Goal: Complete application form: Complete application form

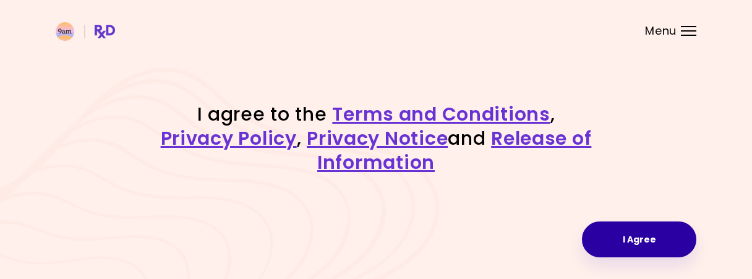
click at [639, 243] on button "I Agree" at bounding box center [639, 240] width 114 height 36
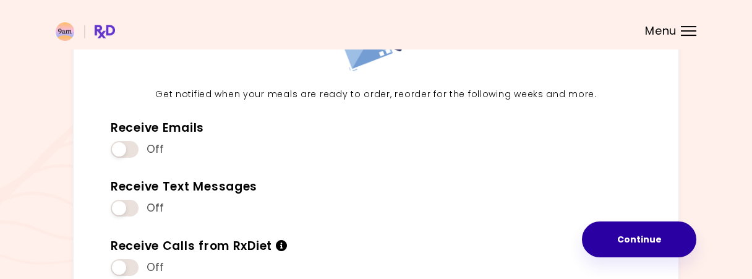
scroll to position [129, 0]
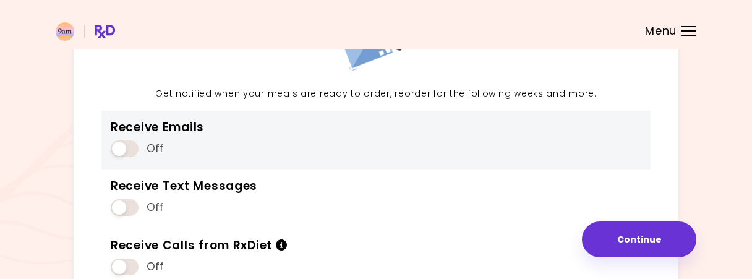
click at [124, 147] on span at bounding box center [125, 148] width 28 height 17
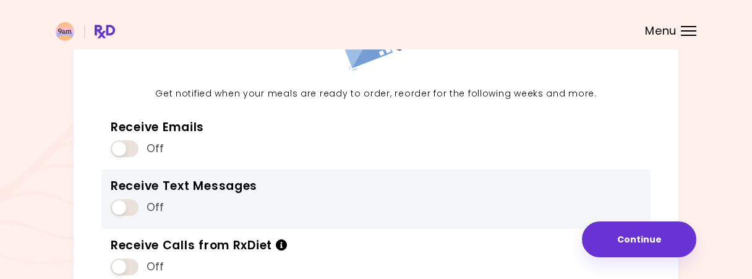
click at [118, 205] on span at bounding box center [125, 207] width 28 height 17
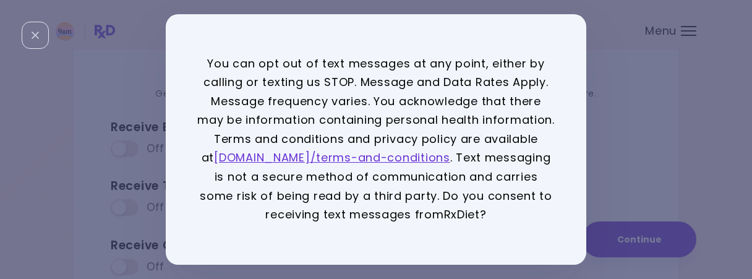
click at [118, 205] on div "You can opt out of text messages at any point, either by calling or texting us …" at bounding box center [376, 139] width 752 height 279
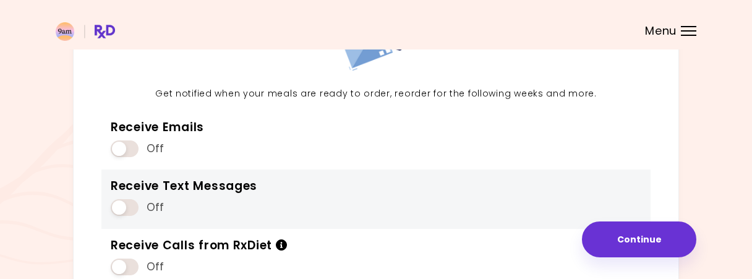
drag, startPoint x: 118, startPoint y: 205, endPoint x: 186, endPoint y: 215, distance: 68.9
click at [185, 216] on div "Off" at bounding box center [184, 208] width 147 height 24
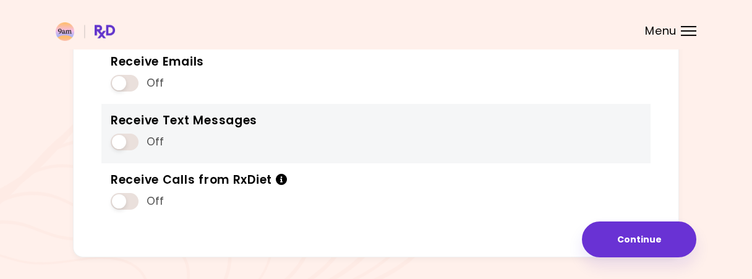
scroll to position [234, 0]
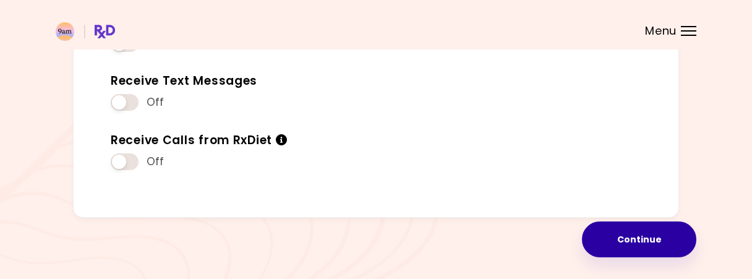
click at [624, 236] on button "Continue" at bounding box center [639, 240] width 114 height 36
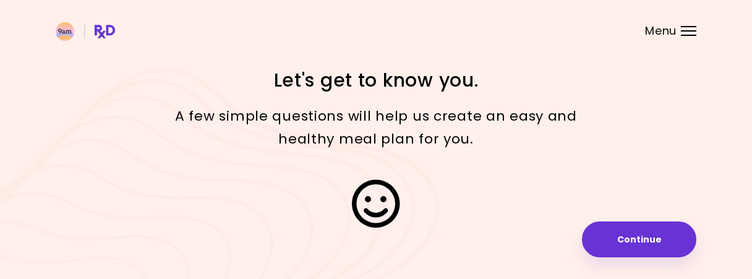
click at [624, 236] on button "Continue" at bounding box center [639, 240] width 114 height 36
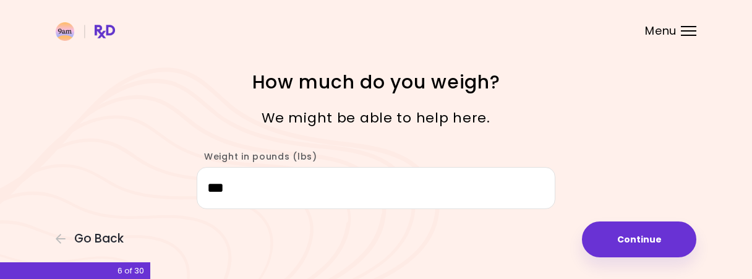
click at [624, 236] on button "Continue" at bounding box center [639, 240] width 114 height 36
select select "****"
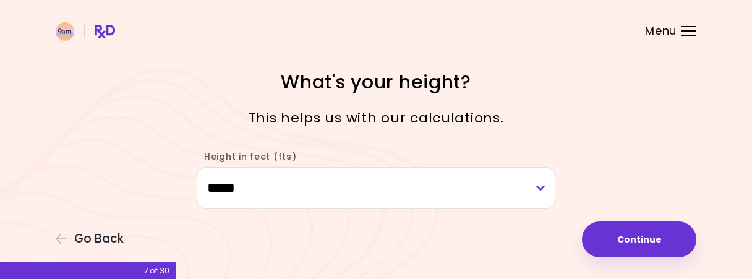
click at [624, 236] on button "Continue" at bounding box center [639, 240] width 114 height 36
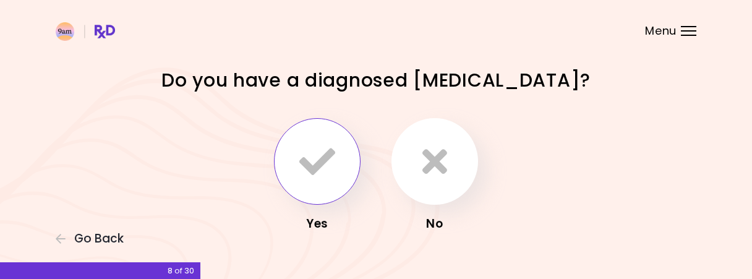
click at [331, 159] on icon "button" at bounding box center [317, 162] width 36 height 36
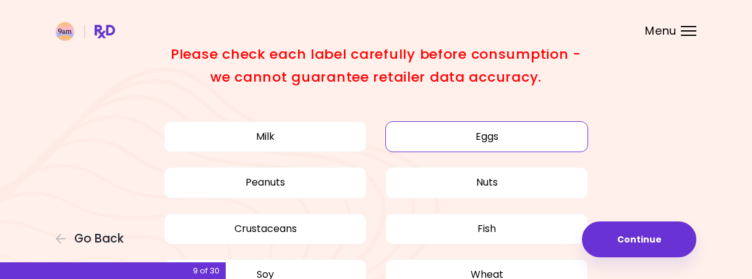
scroll to position [129, 0]
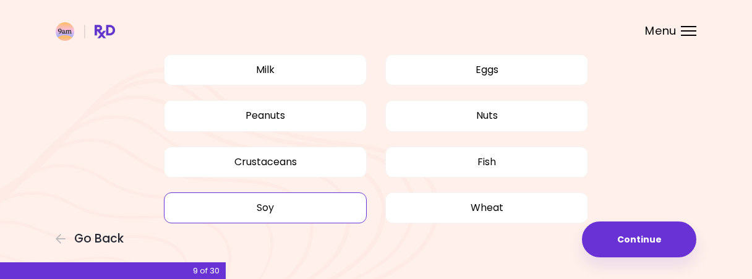
click at [282, 204] on button "Soy" at bounding box center [265, 207] width 203 height 31
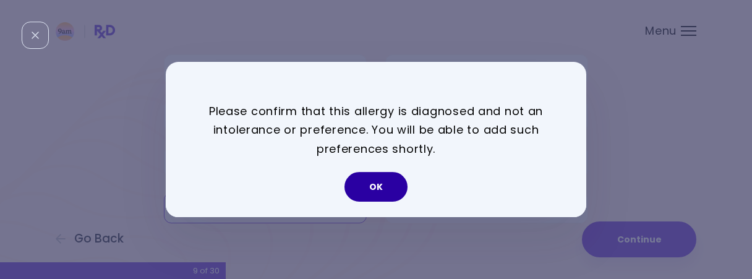
click at [364, 183] on button "OK" at bounding box center [376, 187] width 63 height 30
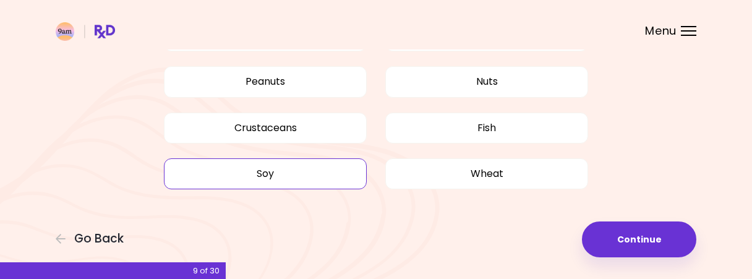
scroll to position [98, 0]
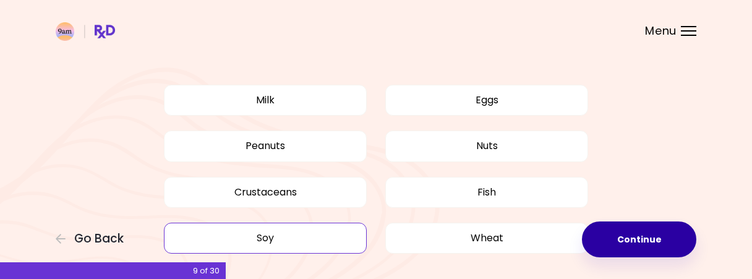
click at [612, 240] on button "Continue" at bounding box center [639, 240] width 114 height 36
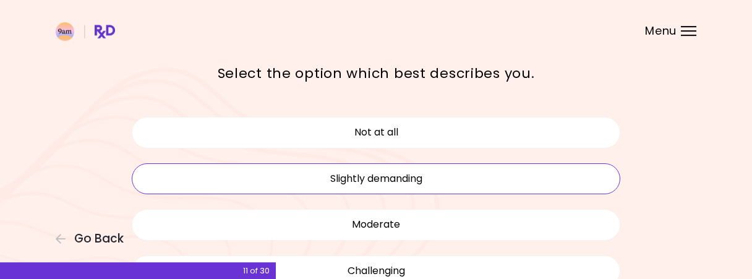
scroll to position [64, 0]
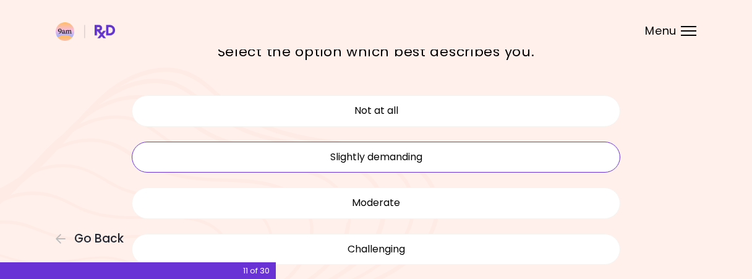
click at [416, 202] on button "Moderate" at bounding box center [376, 202] width 489 height 31
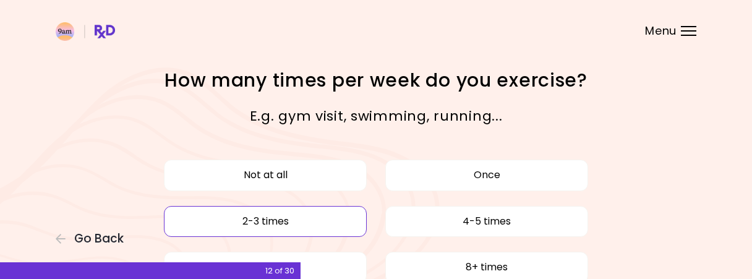
click at [287, 220] on button "2-3 times" at bounding box center [265, 221] width 203 height 31
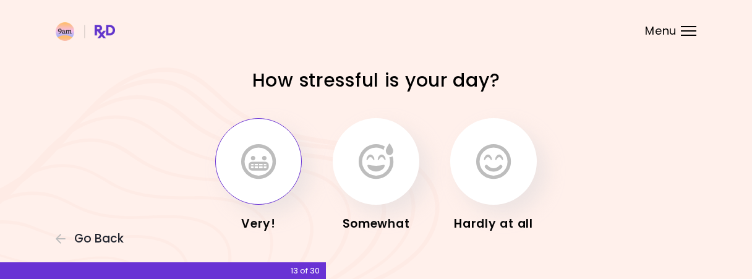
click at [255, 178] on icon "button" at bounding box center [258, 162] width 35 height 36
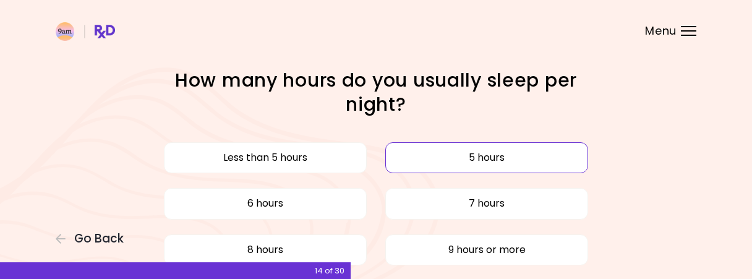
click at [428, 170] on button "5 hours" at bounding box center [486, 157] width 203 height 31
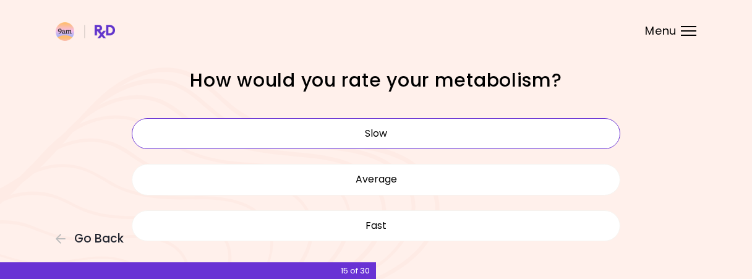
click at [416, 126] on button "Slow" at bounding box center [376, 133] width 489 height 31
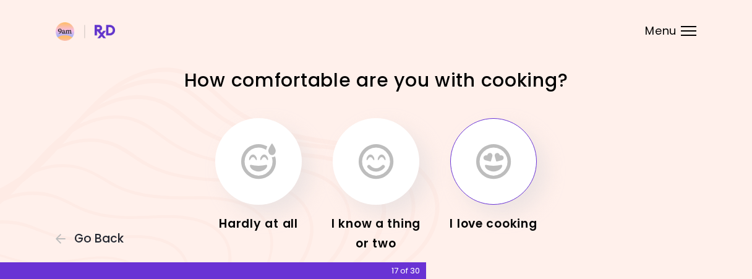
click at [486, 166] on icon "button" at bounding box center [493, 162] width 35 height 36
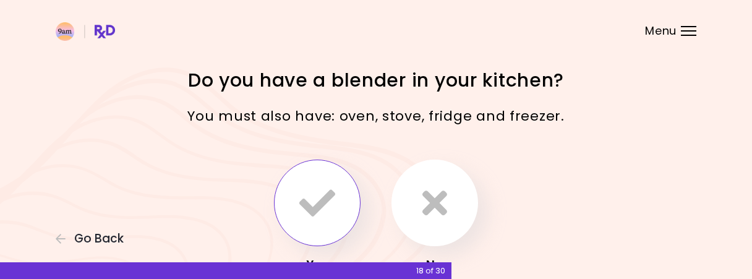
click at [312, 195] on icon "button" at bounding box center [317, 203] width 36 height 36
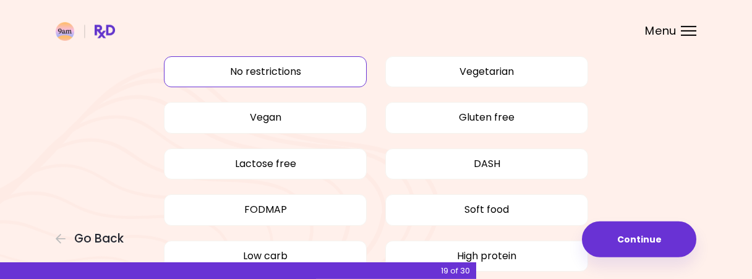
scroll to position [129, 0]
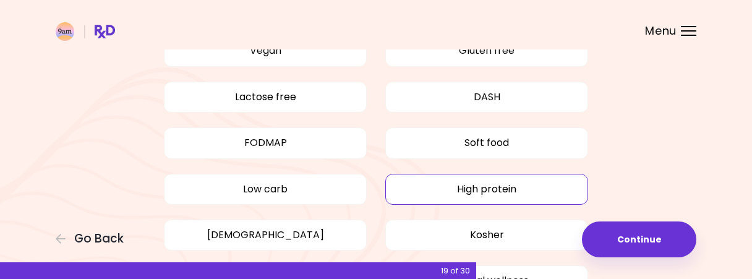
click at [497, 190] on button "High protein" at bounding box center [486, 189] width 203 height 31
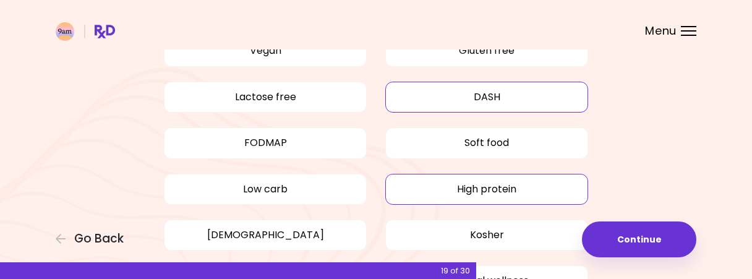
click at [520, 89] on button "DASH" at bounding box center [486, 97] width 203 height 31
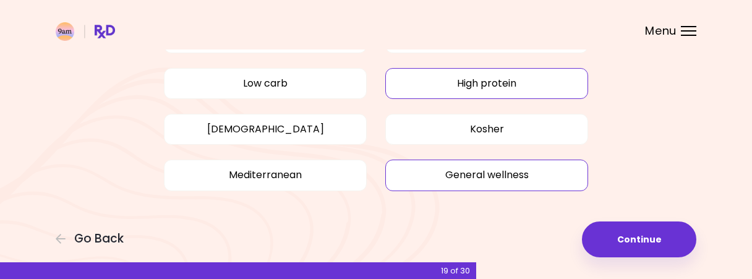
click at [439, 178] on button "General wellness" at bounding box center [486, 175] width 203 height 31
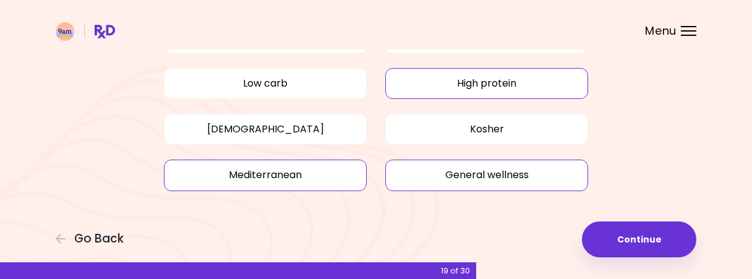
click at [289, 169] on button "Mediterranean" at bounding box center [265, 175] width 203 height 31
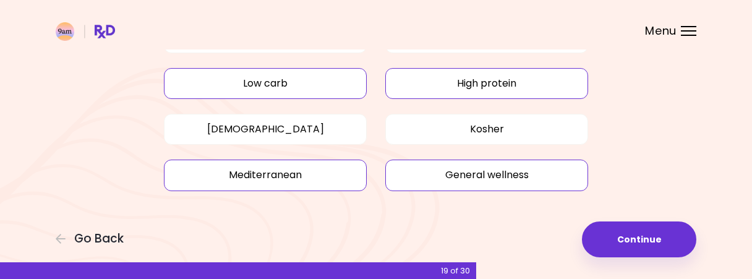
click at [259, 81] on button "Low carb" at bounding box center [265, 83] width 203 height 31
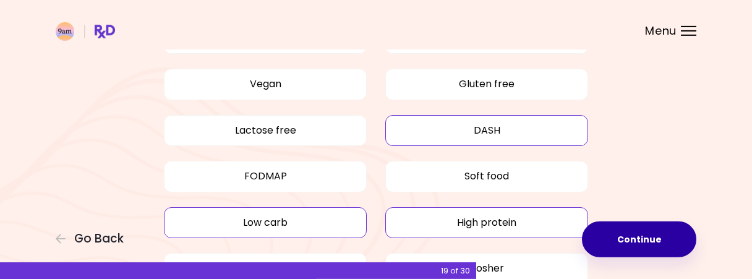
scroll to position [129, 0]
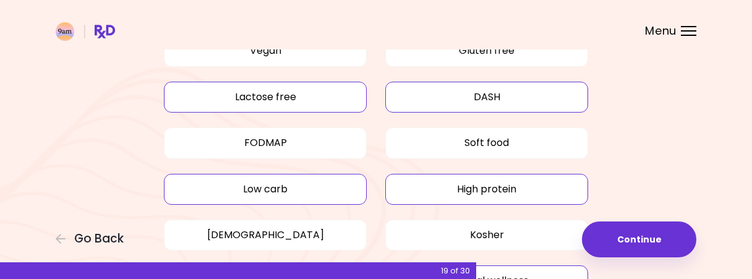
click at [265, 101] on button "Lactose free" at bounding box center [265, 97] width 203 height 31
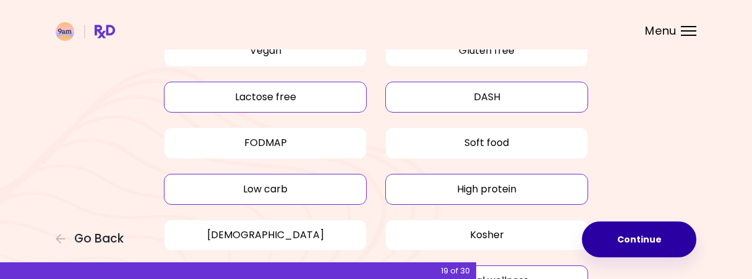
click at [648, 237] on button "Continue" at bounding box center [639, 240] width 114 height 36
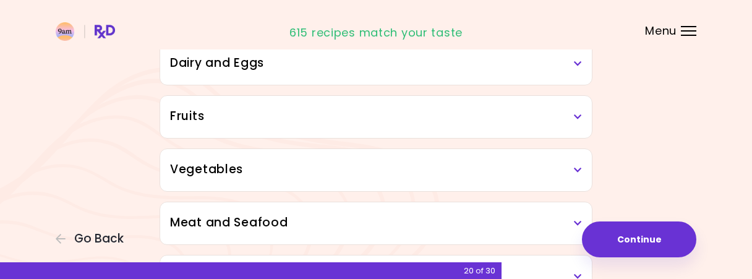
scroll to position [257, 0]
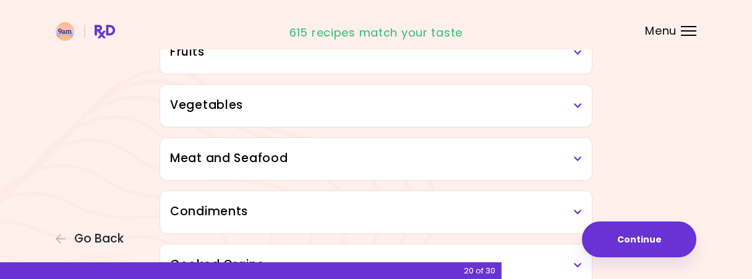
click at [580, 101] on icon at bounding box center [578, 105] width 8 height 9
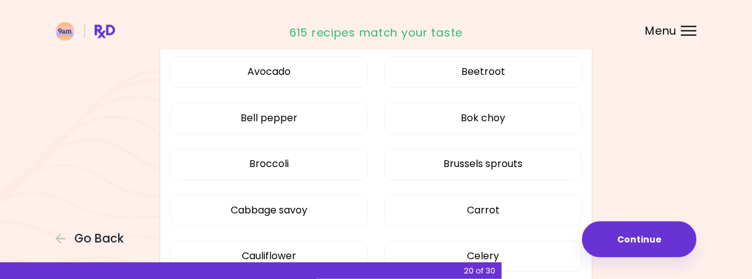
scroll to position [386, 0]
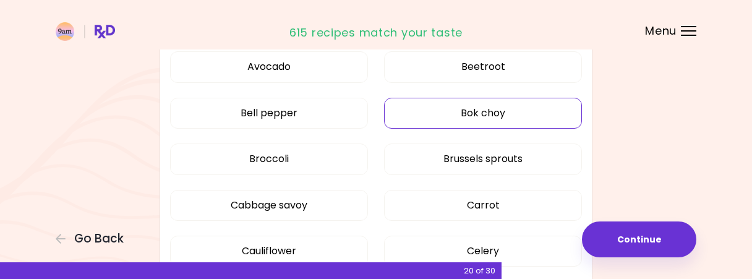
click at [533, 108] on button "Bok choy" at bounding box center [483, 113] width 198 height 31
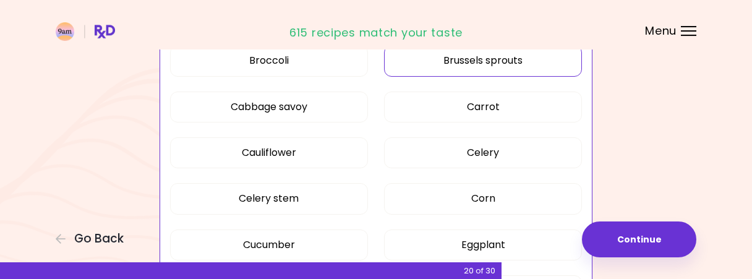
scroll to position [515, 0]
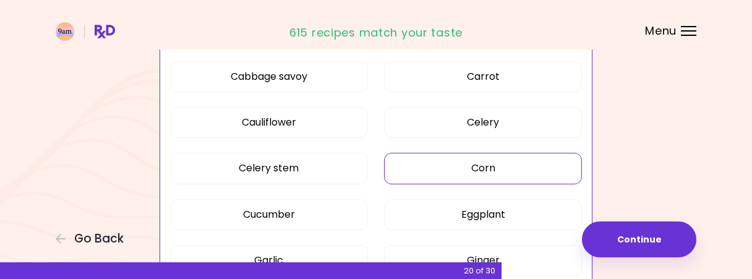
click at [515, 160] on button "Corn" at bounding box center [483, 168] width 198 height 31
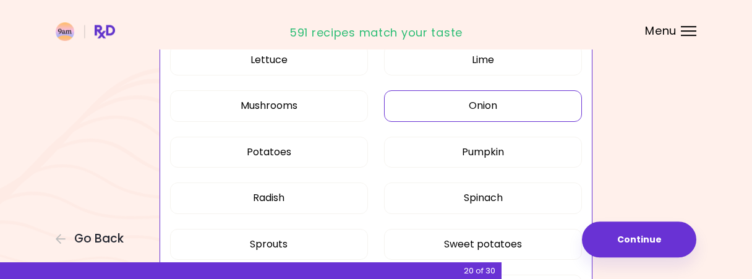
scroll to position [837, 0]
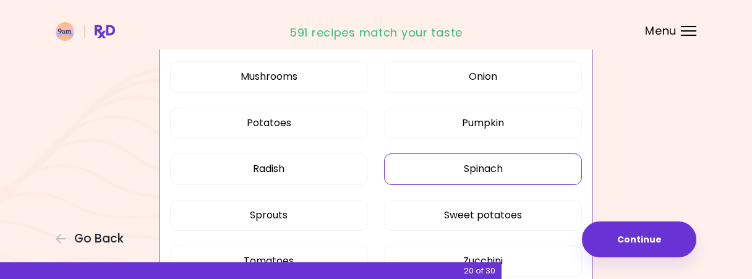
click at [526, 157] on button "Spinach" at bounding box center [483, 168] width 198 height 31
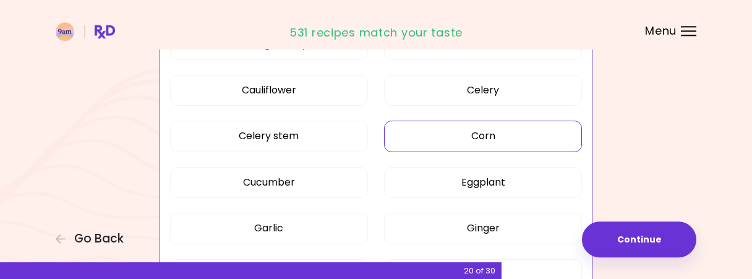
scroll to position [579, 0]
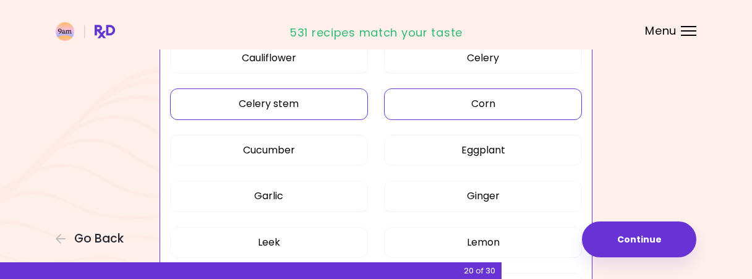
click at [273, 107] on button "Celery stem" at bounding box center [269, 103] width 198 height 31
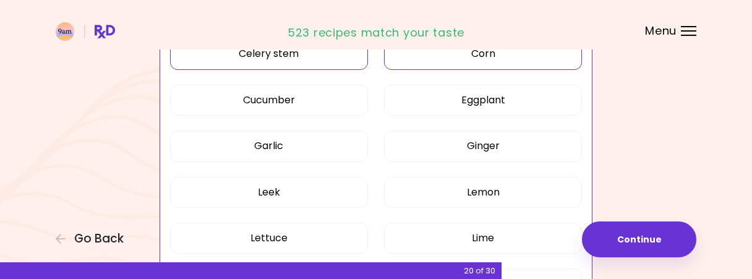
scroll to position [708, 0]
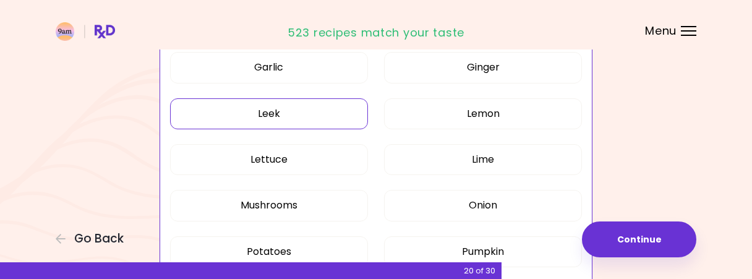
click at [301, 101] on button "Leek" at bounding box center [269, 113] width 198 height 31
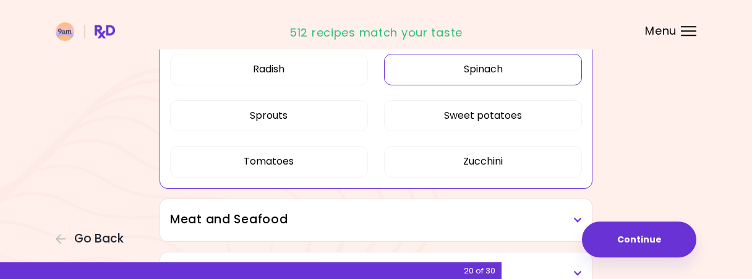
scroll to position [965, 0]
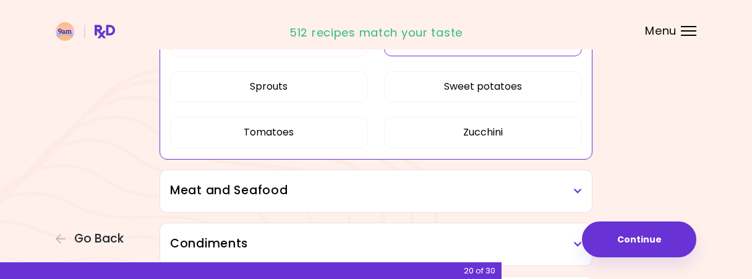
click at [361, 186] on h3 "Meat and Seafood" at bounding box center [376, 191] width 412 height 18
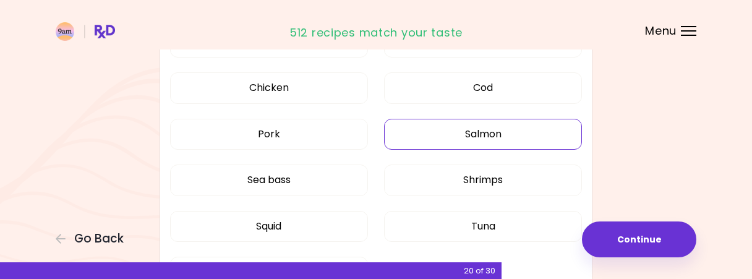
scroll to position [1223, 0]
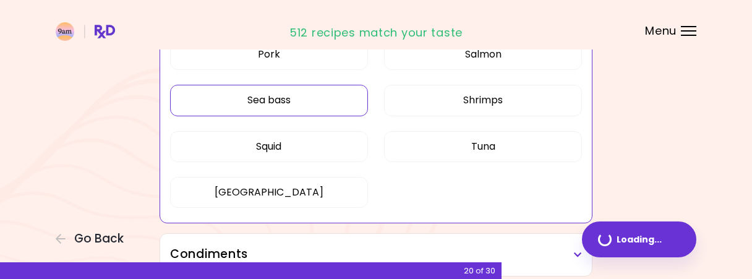
scroll to position [483, 0]
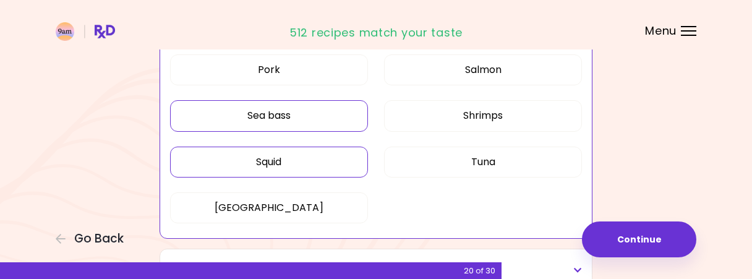
click at [306, 161] on button "Squid" at bounding box center [269, 162] width 198 height 31
click at [322, 164] on button "Squid" at bounding box center [269, 162] width 198 height 31
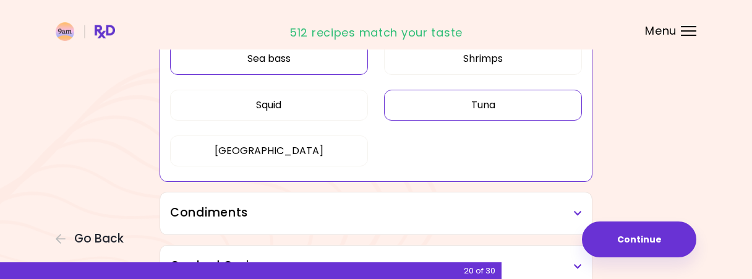
scroll to position [611, 0]
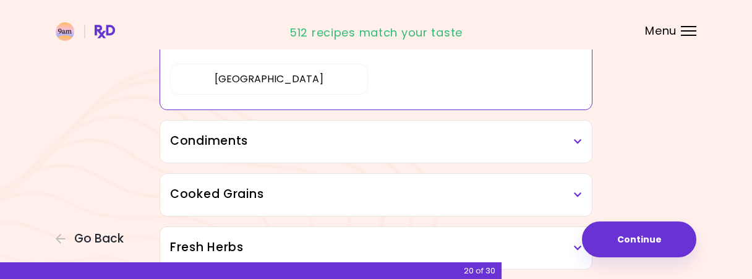
click at [408, 150] on div "Condiments" at bounding box center [376, 142] width 432 height 42
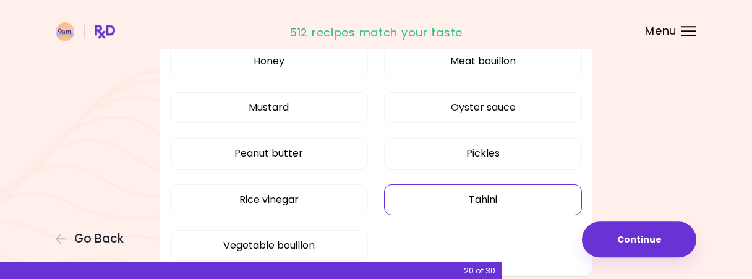
scroll to position [804, 0]
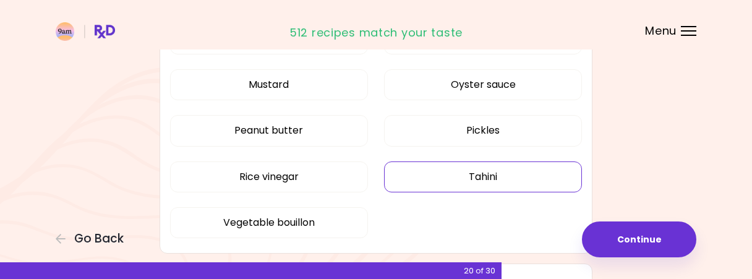
click at [421, 174] on button "Tahini" at bounding box center [483, 176] width 198 height 31
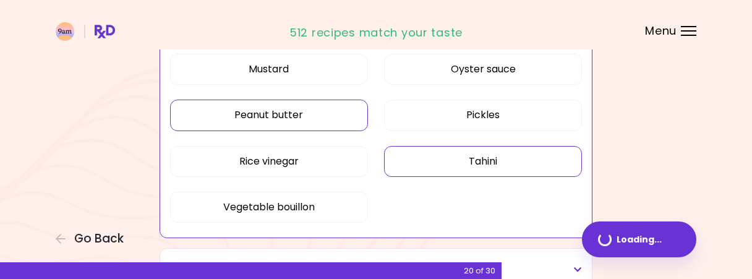
scroll to position [521, 0]
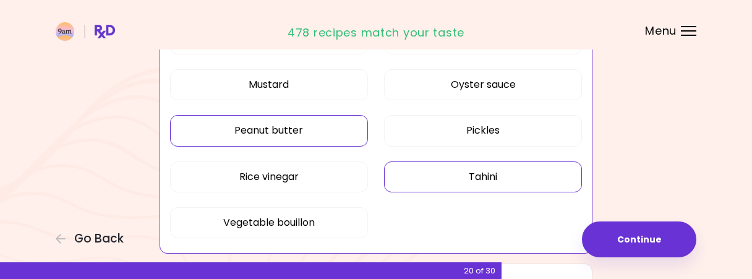
click at [337, 123] on button "Peanut butter" at bounding box center [269, 130] width 198 height 31
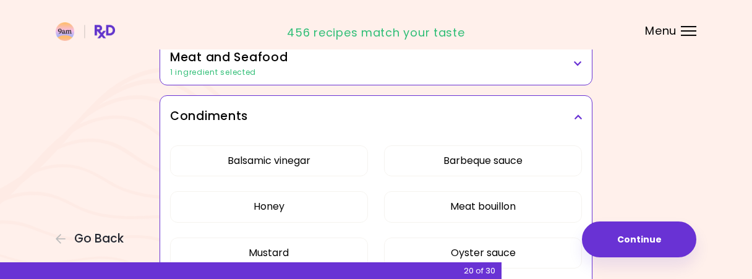
scroll to position [199, 0]
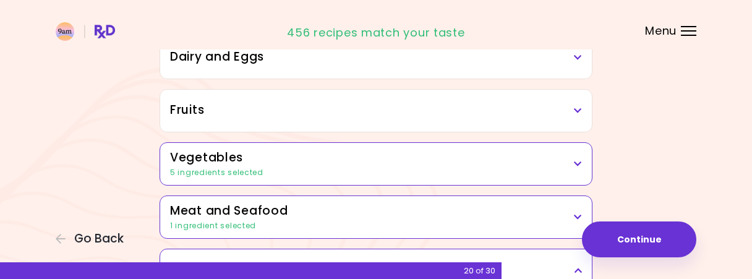
click at [342, 112] on h3 "Fruits" at bounding box center [376, 110] width 412 height 18
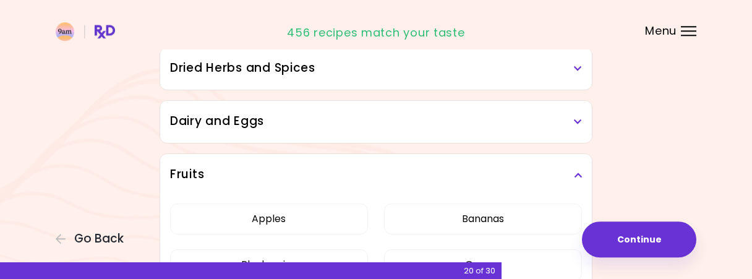
scroll to position [135, 0]
click at [311, 123] on h3 "Dairy and Eggs" at bounding box center [376, 122] width 412 height 18
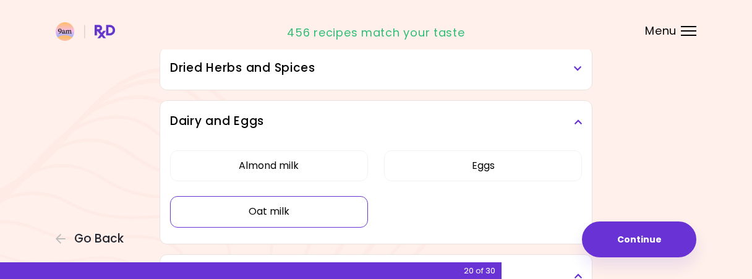
click at [297, 214] on button "Oat milk" at bounding box center [269, 211] width 198 height 31
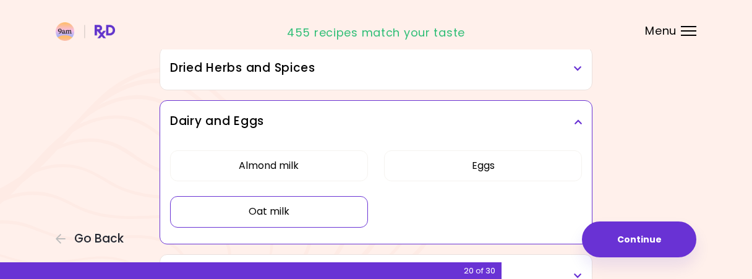
click at [378, 71] on h3 "Dried Herbs and Spices" at bounding box center [376, 68] width 412 height 18
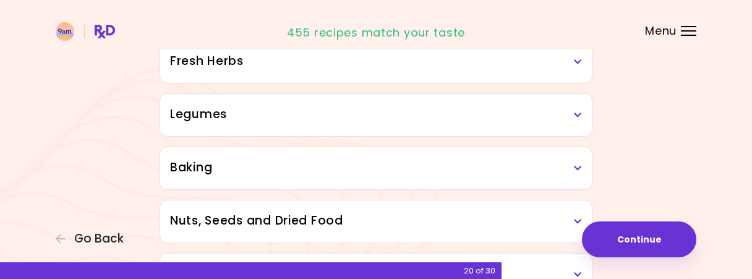
scroll to position [643, 0]
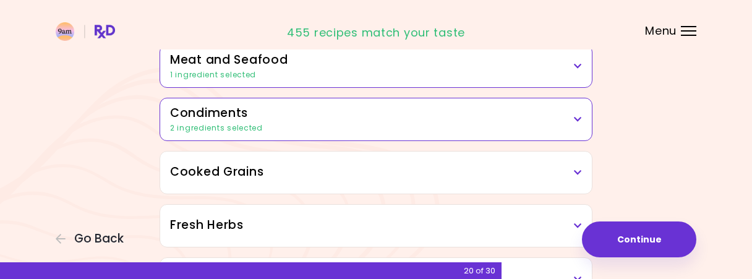
click at [352, 170] on h3 "Cooked Grains" at bounding box center [376, 172] width 412 height 18
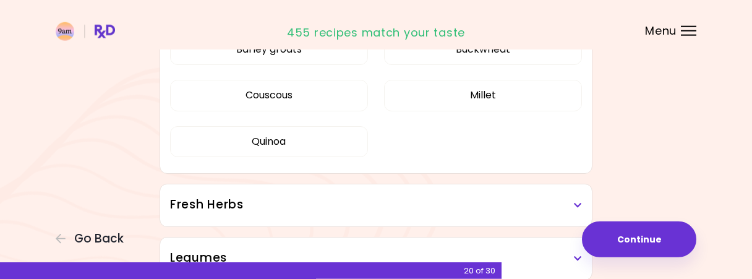
scroll to position [837, 0]
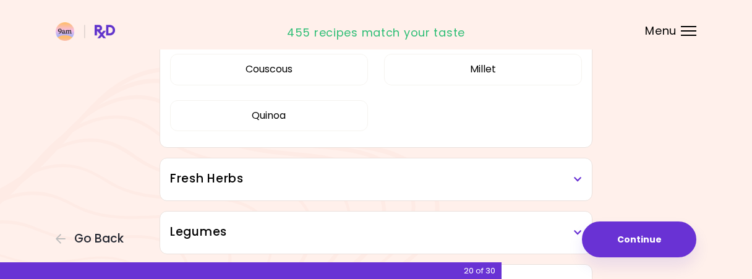
click at [386, 179] on h3 "Fresh Herbs" at bounding box center [376, 179] width 412 height 18
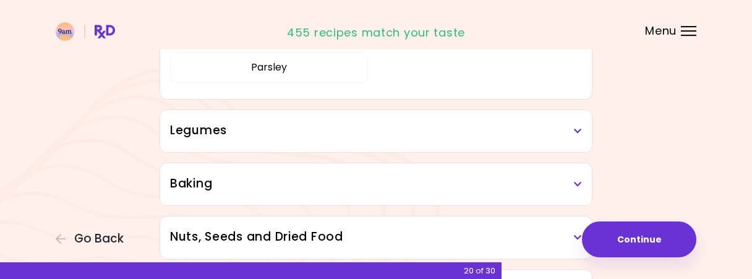
scroll to position [1094, 0]
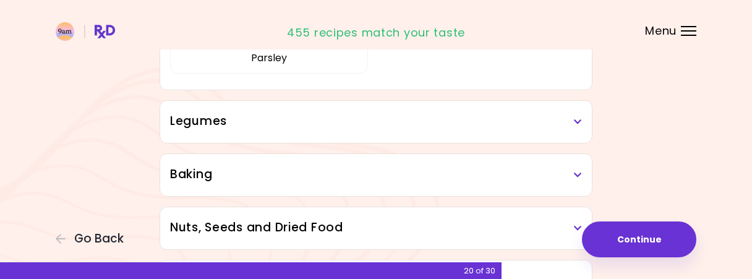
click at [369, 122] on h3 "Legumes" at bounding box center [376, 122] width 412 height 18
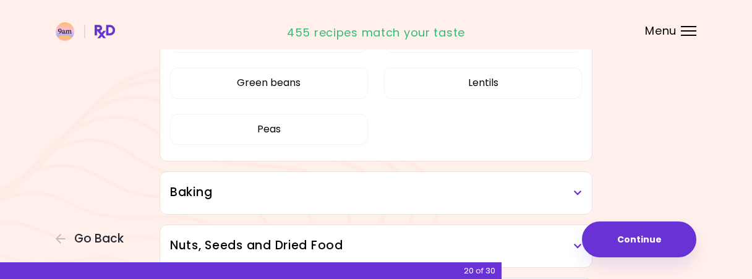
scroll to position [1287, 0]
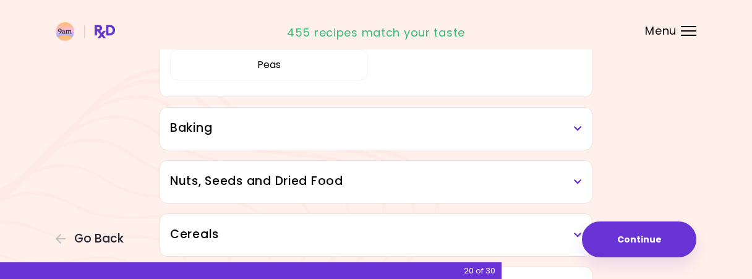
click at [351, 129] on h3 "Baking" at bounding box center [376, 128] width 412 height 18
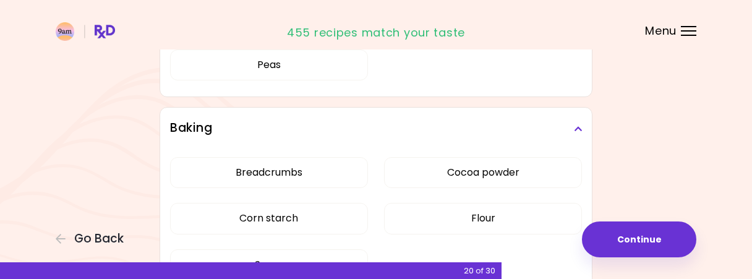
scroll to position [1351, 0]
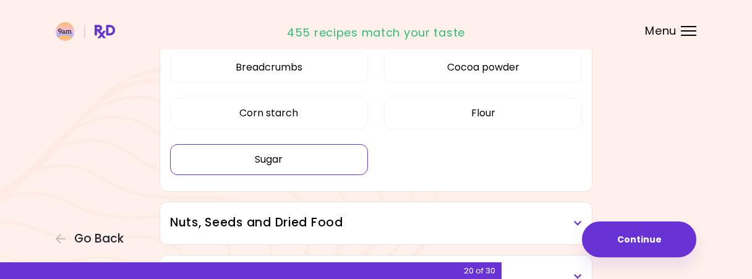
click at [308, 160] on button "Sugar" at bounding box center [269, 159] width 198 height 31
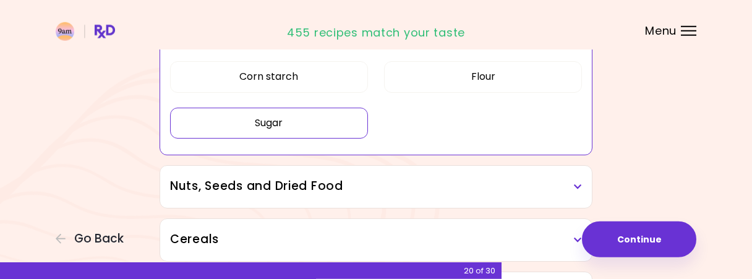
scroll to position [788, 0]
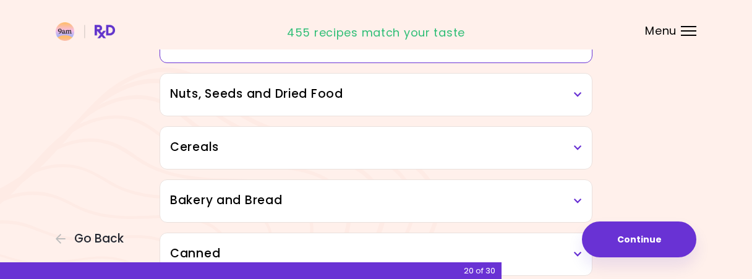
click at [480, 93] on h3 "Nuts, Seeds and Dried Food" at bounding box center [376, 94] width 412 height 18
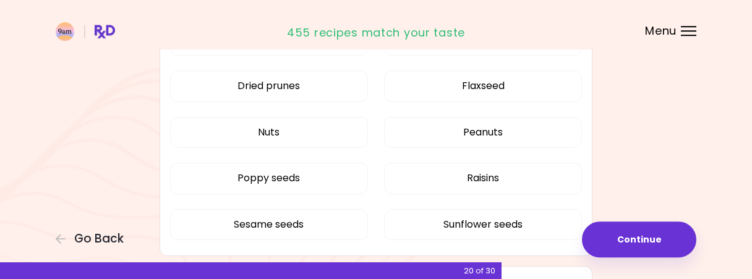
scroll to position [852, 0]
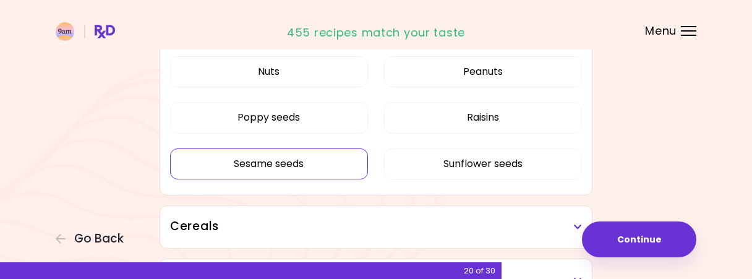
click at [314, 179] on button "Sesame seeds" at bounding box center [269, 163] width 198 height 31
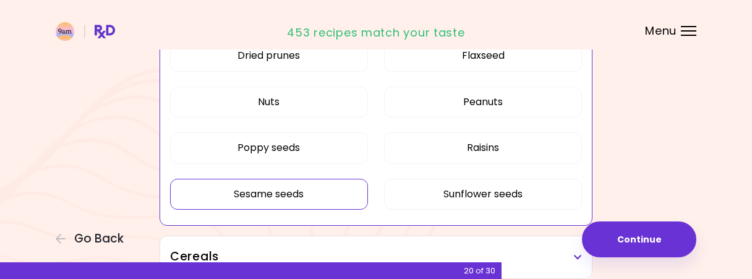
scroll to position [963, 0]
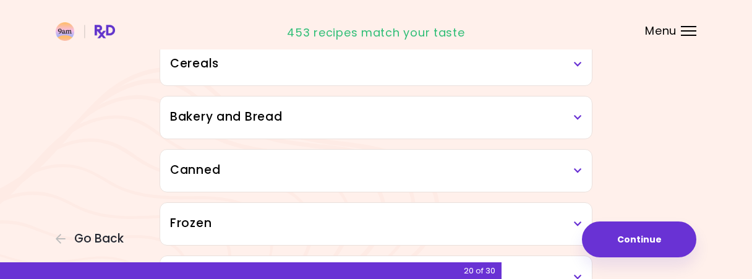
click at [474, 72] on div "Cereals" at bounding box center [376, 64] width 432 height 42
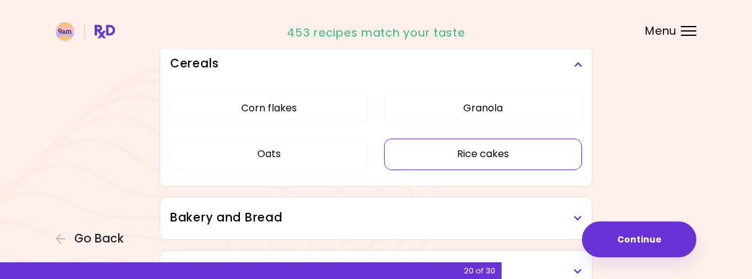
scroll to position [1027, 0]
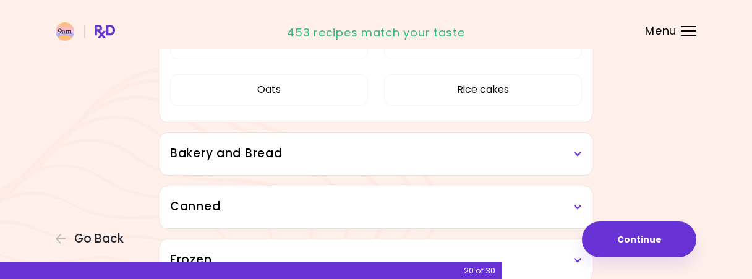
click at [395, 149] on h3 "Bakery and Bread" at bounding box center [376, 154] width 412 height 18
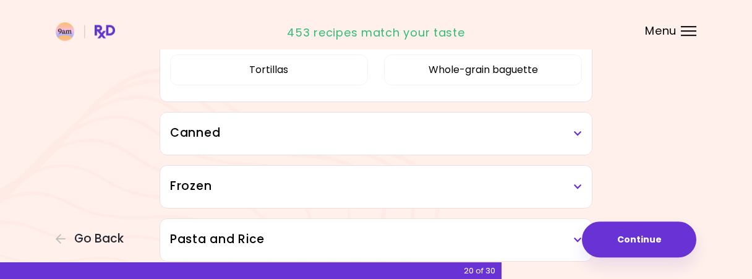
scroll to position [1292, 0]
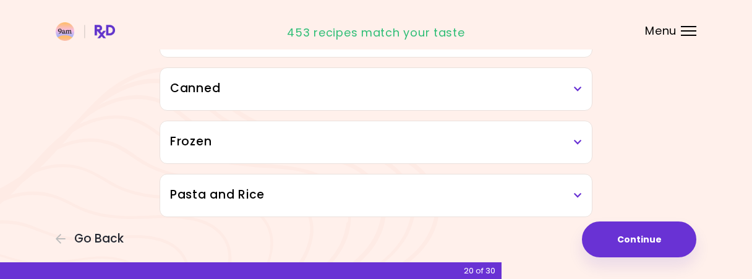
click at [421, 80] on h3 "Canned" at bounding box center [376, 89] width 412 height 18
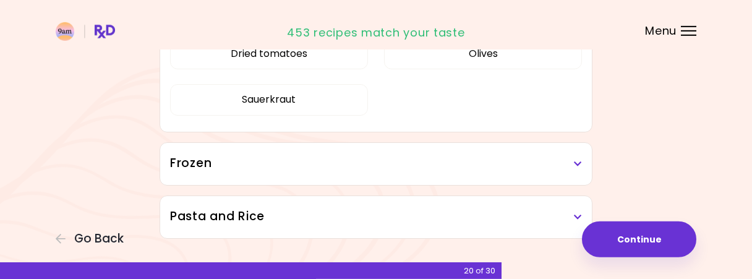
scroll to position [1392, 0]
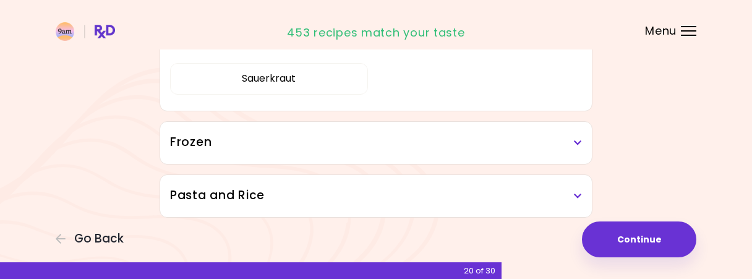
click at [194, 134] on h3 "Frozen" at bounding box center [376, 143] width 412 height 18
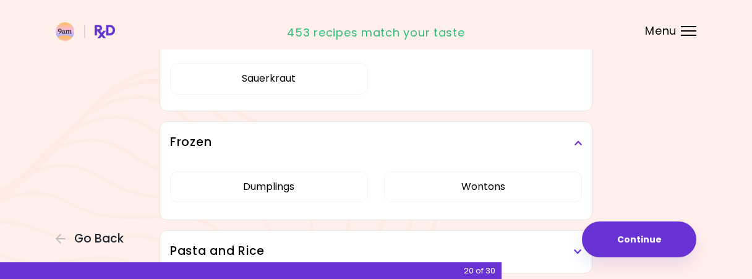
drag, startPoint x: 76, startPoint y: 137, endPoint x: 85, endPoint y: 132, distance: 10.0
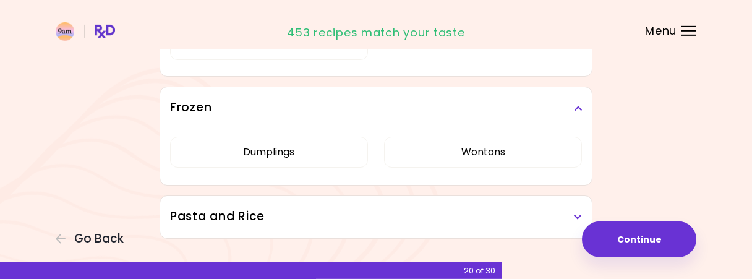
scroll to position [1448, 0]
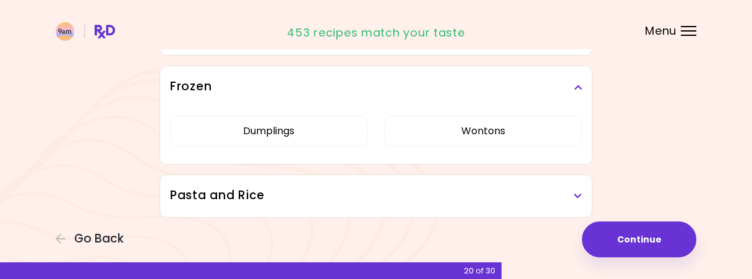
click at [403, 187] on h3 "Pasta and Rice" at bounding box center [376, 196] width 412 height 18
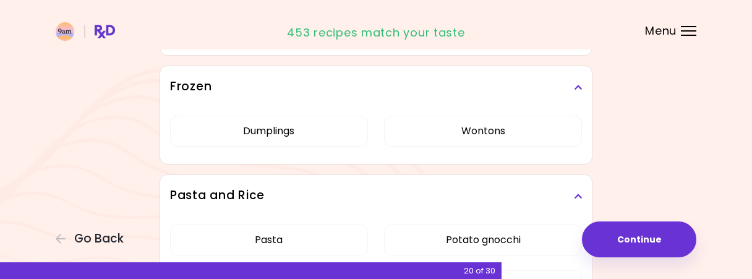
scroll to position [1549, 0]
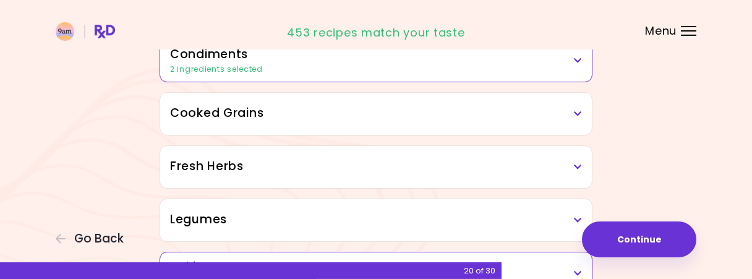
scroll to position [391, 0]
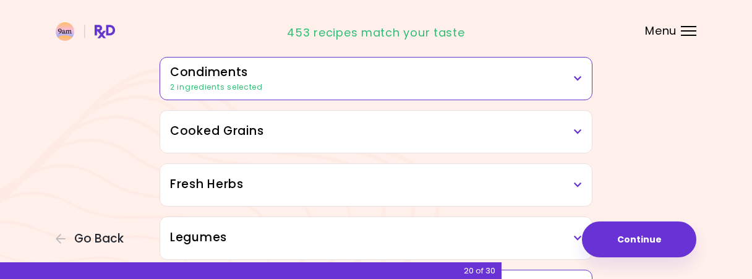
click at [501, 133] on h3 "Cooked Grains" at bounding box center [376, 132] width 412 height 18
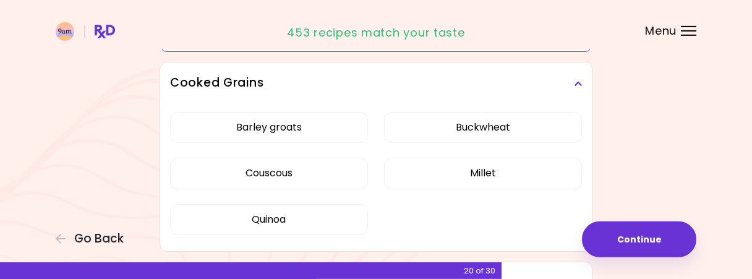
scroll to position [455, 0]
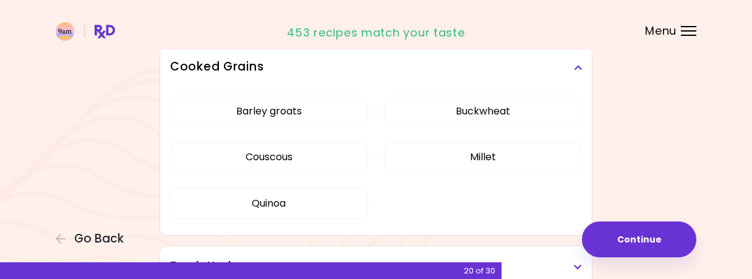
click at [580, 69] on icon at bounding box center [578, 67] width 8 height 9
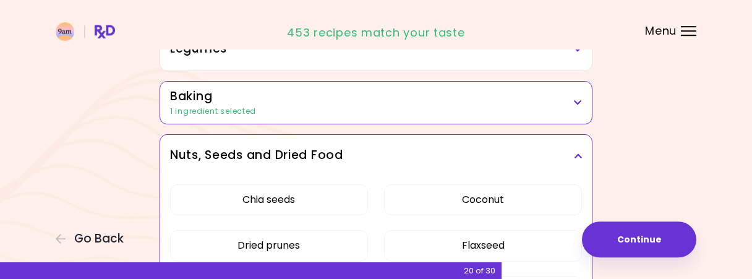
scroll to position [584, 0]
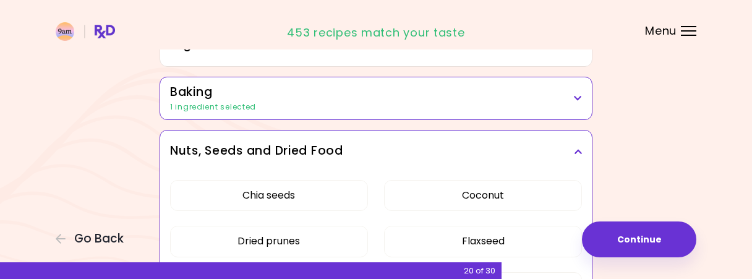
click at [580, 147] on icon at bounding box center [578, 151] width 8 height 9
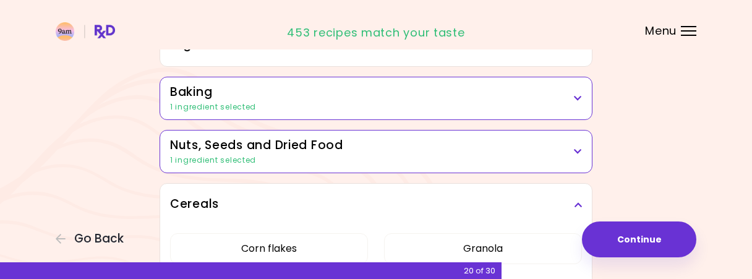
click at [575, 201] on h3 "Cereals" at bounding box center [376, 205] width 412 height 18
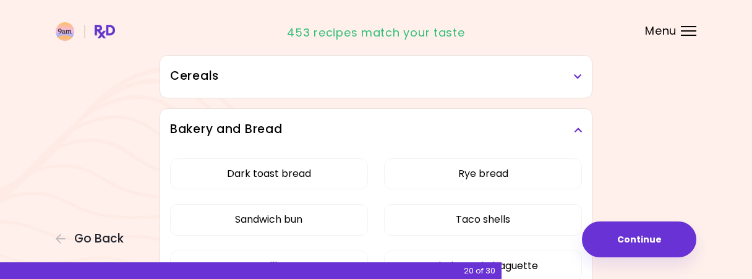
scroll to position [713, 0]
click at [576, 125] on icon at bounding box center [578, 129] width 8 height 9
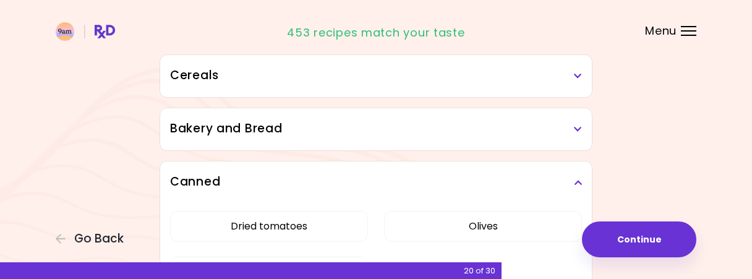
click at [582, 178] on icon at bounding box center [578, 182] width 8 height 9
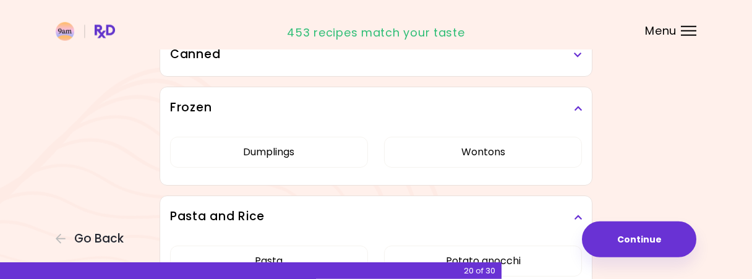
scroll to position [841, 0]
click at [581, 98] on h3 "Frozen" at bounding box center [376, 107] width 412 height 18
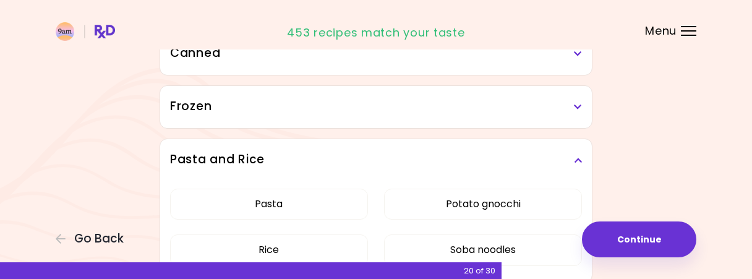
click at [582, 158] on div "Pasta and Rice" at bounding box center [376, 160] width 432 height 42
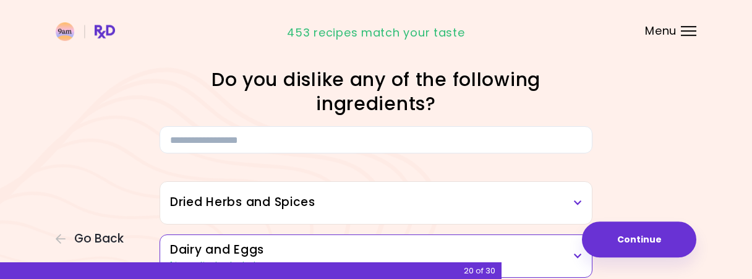
scroll to position [0, 0]
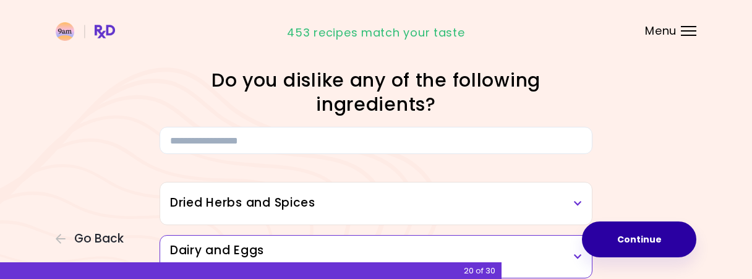
click at [665, 239] on button "Continue" at bounding box center [639, 240] width 114 height 36
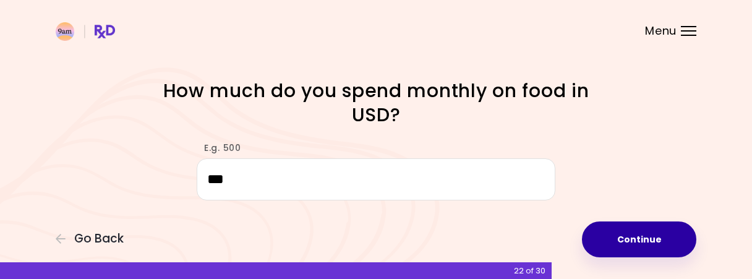
type input "***"
click at [652, 238] on button "Continue" at bounding box center [639, 240] width 114 height 36
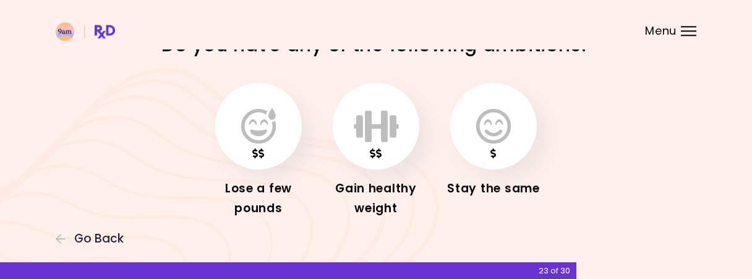
scroll to position [66, 0]
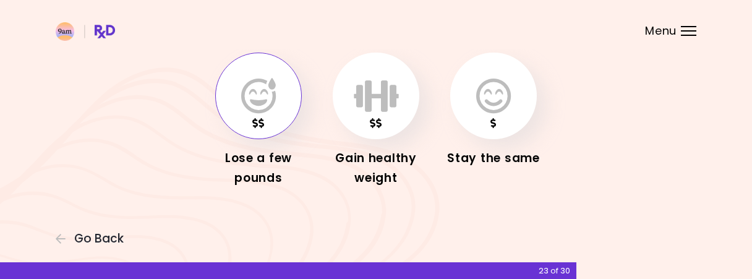
click at [254, 103] on icon "button" at bounding box center [258, 96] width 35 height 36
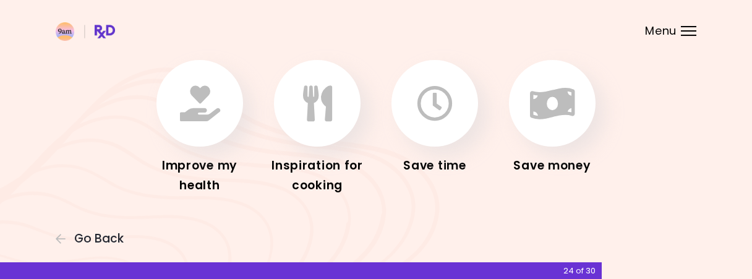
scroll to position [90, 0]
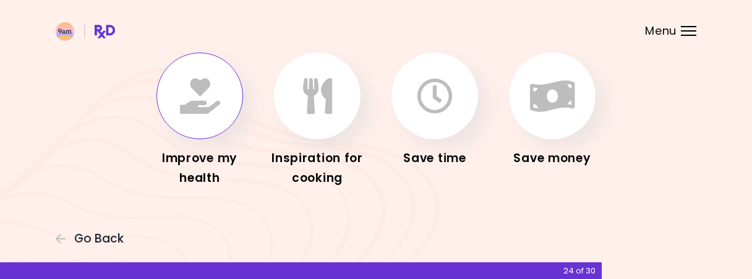
click at [199, 101] on icon "button" at bounding box center [200, 96] width 40 height 36
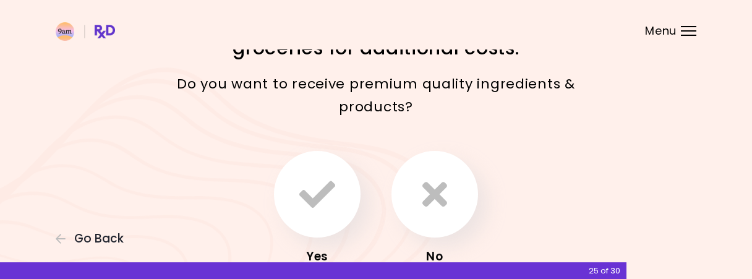
scroll to position [129, 0]
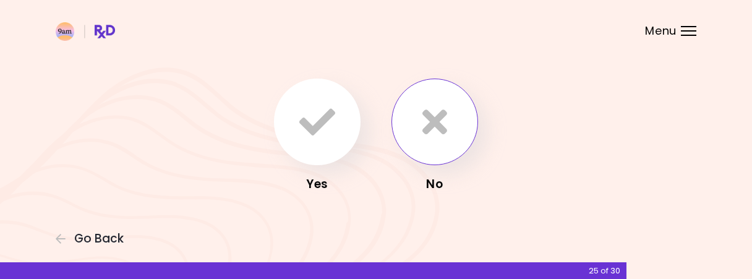
click at [445, 123] on icon "button" at bounding box center [435, 122] width 25 height 36
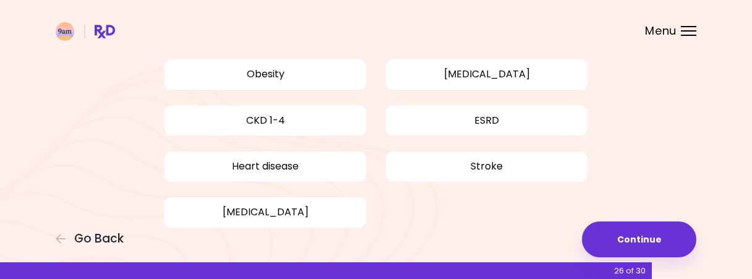
scroll to position [231, 0]
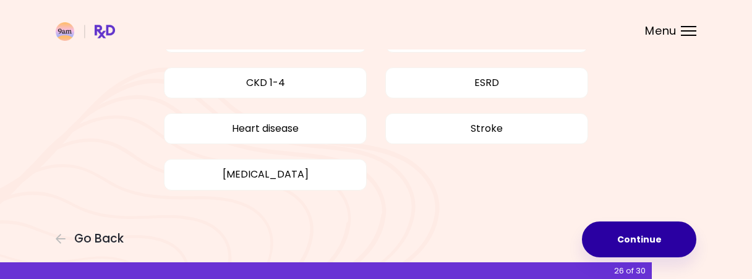
click at [616, 239] on button "Continue" at bounding box center [639, 240] width 114 height 36
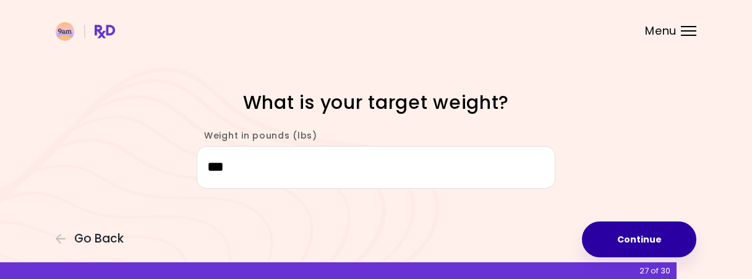
type input "***"
click at [658, 251] on button "Continue" at bounding box center [639, 240] width 114 height 36
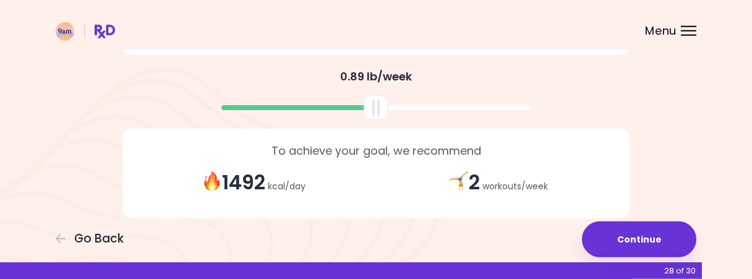
scroll to position [361, 0]
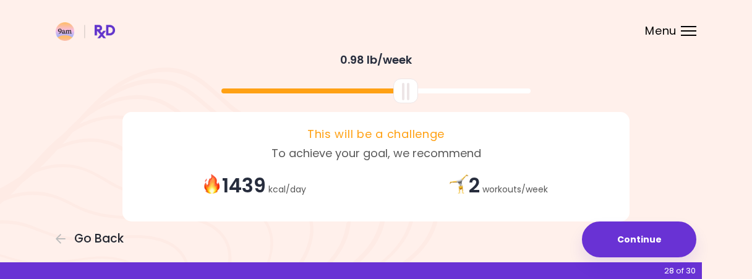
drag, startPoint x: 376, startPoint y: 90, endPoint x: 405, endPoint y: 105, distance: 32.1
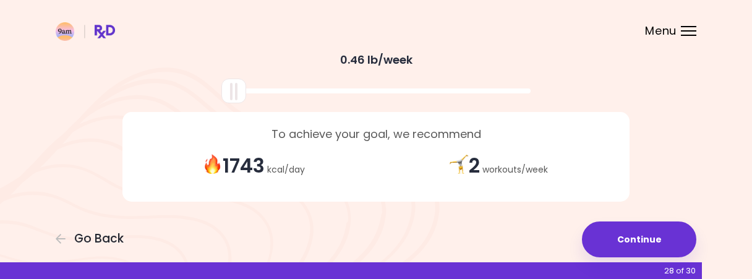
drag, startPoint x: 406, startPoint y: 90, endPoint x: 223, endPoint y: 79, distance: 182.9
click at [223, 79] on div at bounding box center [376, 86] width 520 height 33
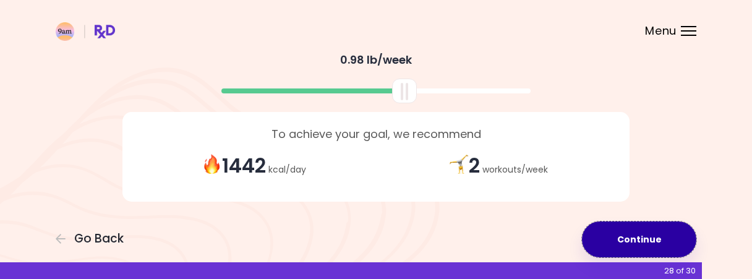
drag, startPoint x: 647, startPoint y: 238, endPoint x: 631, endPoint y: 245, distance: 17.7
click at [634, 242] on button "Continue" at bounding box center [639, 240] width 114 height 36
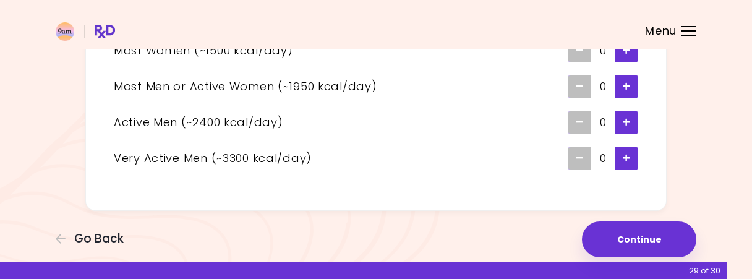
scroll to position [114, 0]
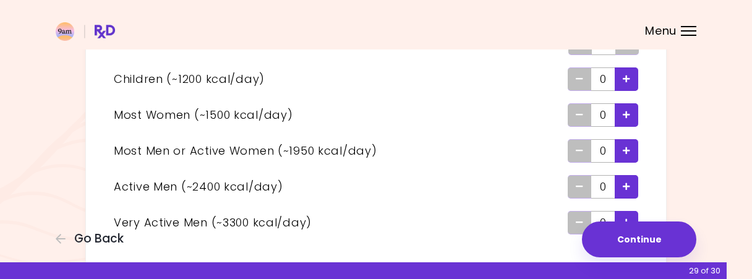
click at [629, 150] on icon "Add - Man or Active Woman" at bounding box center [626, 151] width 7 height 8
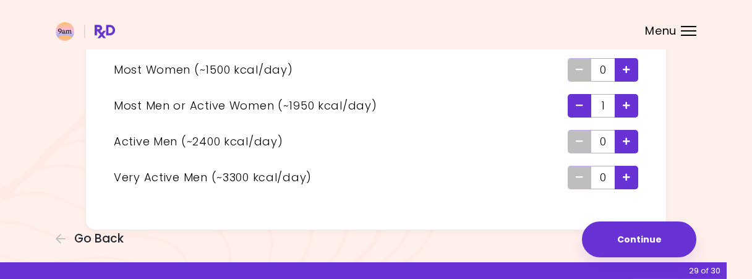
scroll to position [178, 0]
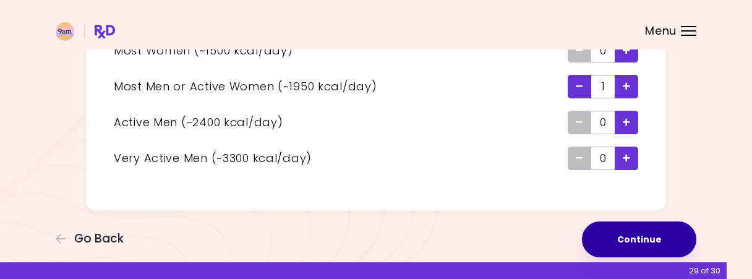
click at [634, 228] on button "Continue" at bounding box center [639, 240] width 114 height 36
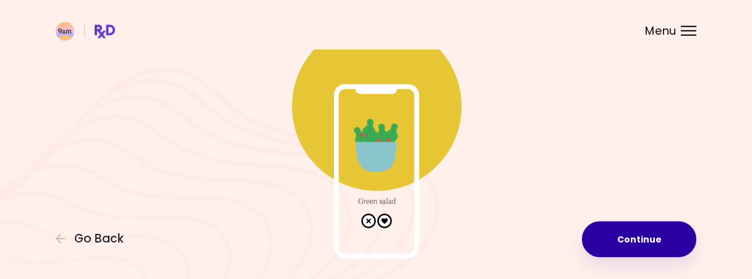
scroll to position [150, 0]
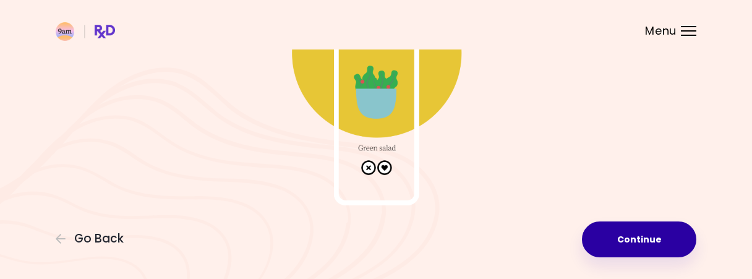
click at [627, 233] on button "Continue" at bounding box center [639, 240] width 114 height 36
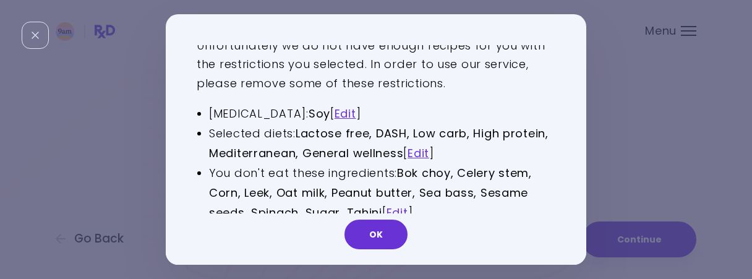
scroll to position [38, 0]
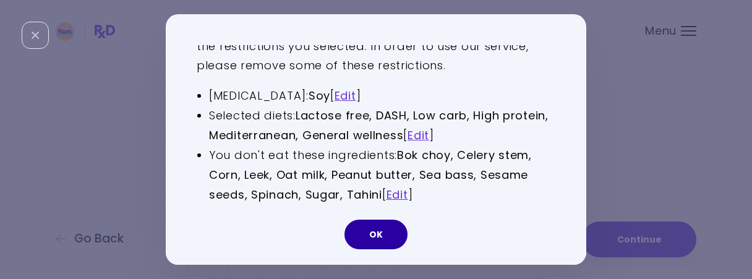
click at [371, 239] on button "OK" at bounding box center [376, 235] width 63 height 30
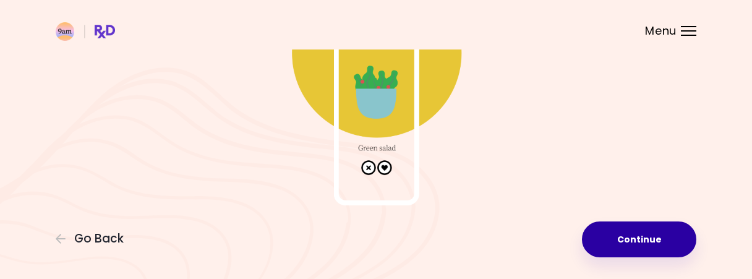
click at [649, 235] on button "Continue" at bounding box center [639, 240] width 114 height 36
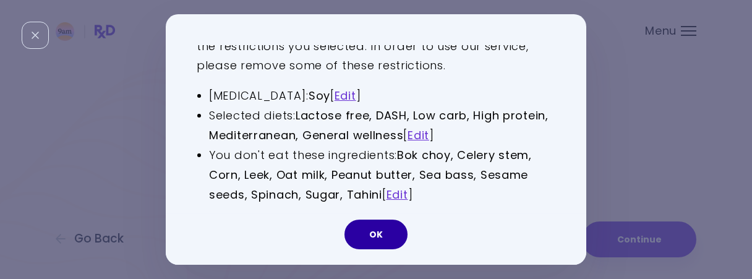
click at [378, 236] on button "OK" at bounding box center [376, 235] width 63 height 30
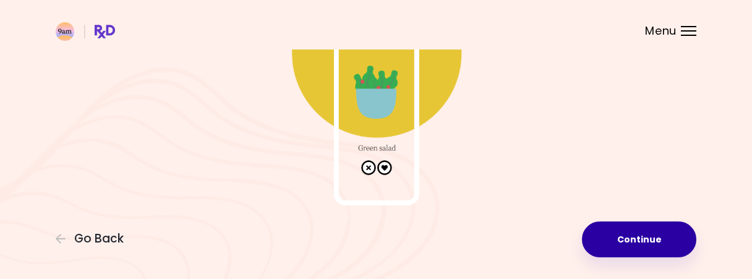
click at [648, 231] on button "Continue" at bounding box center [639, 240] width 114 height 36
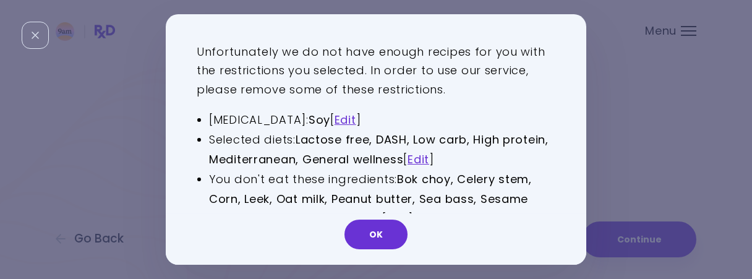
scroll to position [0, 0]
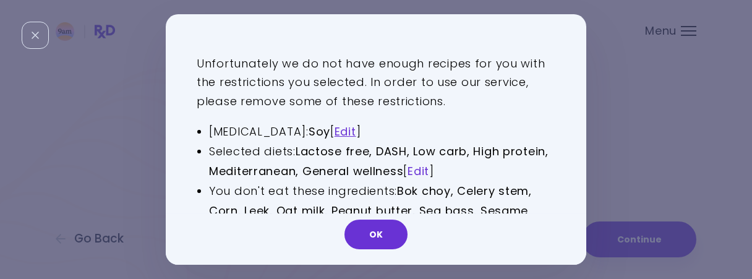
click at [427, 171] on link "Edit" at bounding box center [419, 170] width 22 height 15
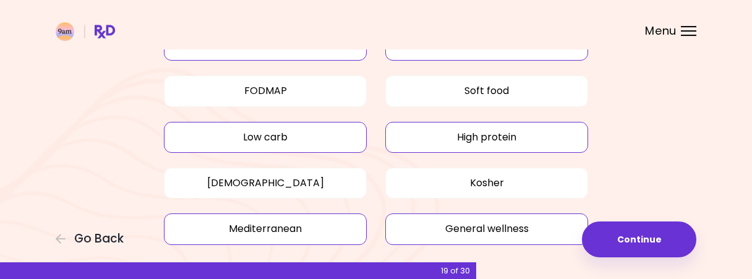
scroll to position [193, 0]
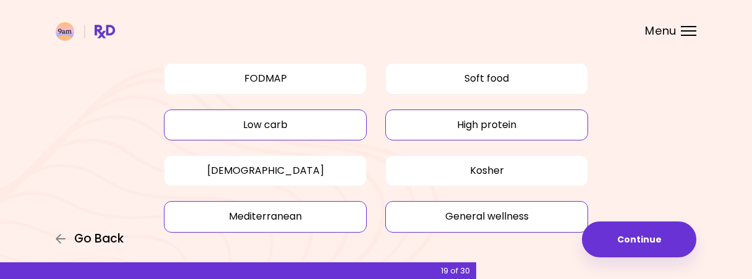
click at [95, 238] on span "Go Back" at bounding box center [98, 239] width 49 height 14
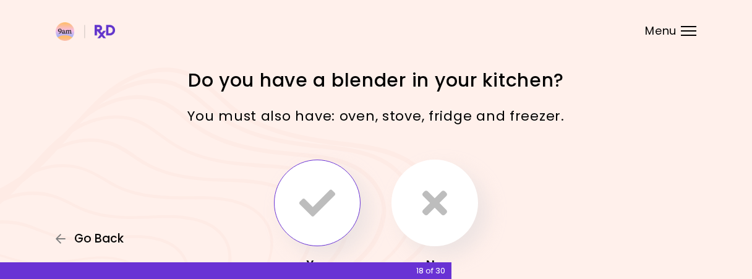
click at [95, 238] on span "Go Back" at bounding box center [98, 239] width 49 height 14
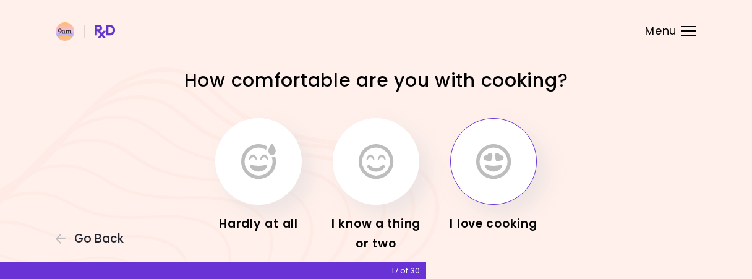
click at [67, 28] on img at bounding box center [85, 31] width 59 height 19
click at [686, 26] on div at bounding box center [688, 26] width 15 height 1
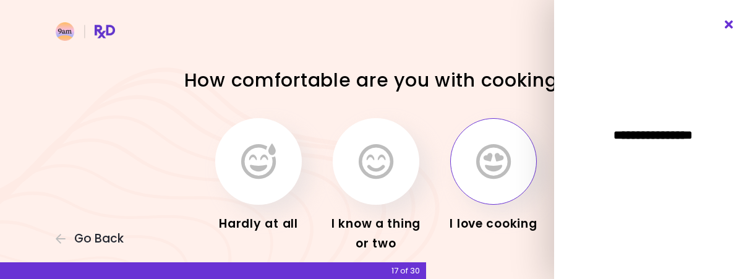
click at [728, 24] on icon "Close" at bounding box center [730, 24] width 12 height 9
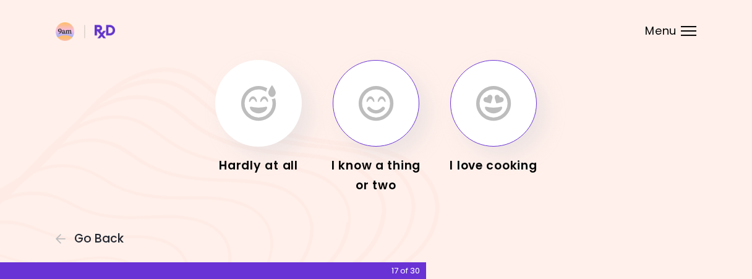
scroll to position [66, 0]
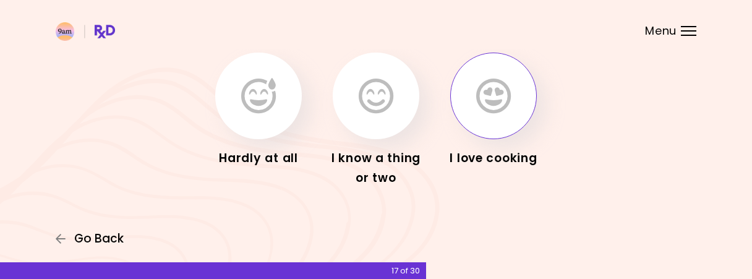
click at [95, 243] on span "Go Back" at bounding box center [98, 239] width 49 height 14
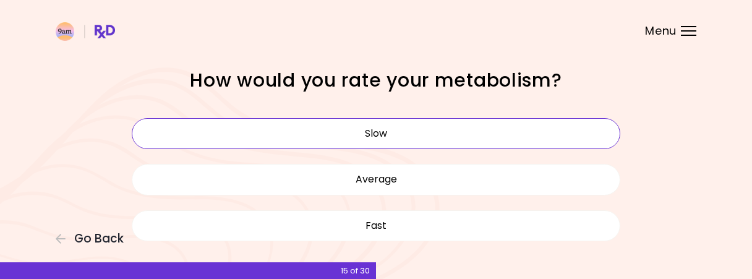
click at [308, 138] on button "Slow" at bounding box center [376, 133] width 489 height 31
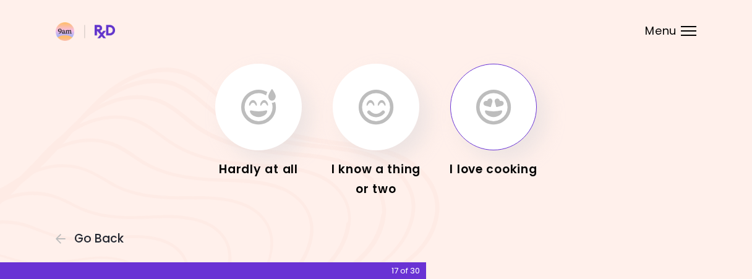
scroll to position [66, 0]
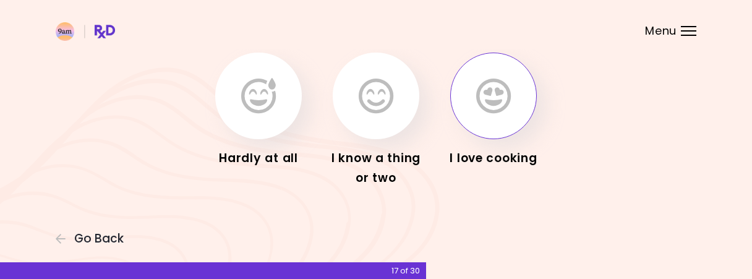
click at [502, 111] on icon "button" at bounding box center [493, 96] width 35 height 36
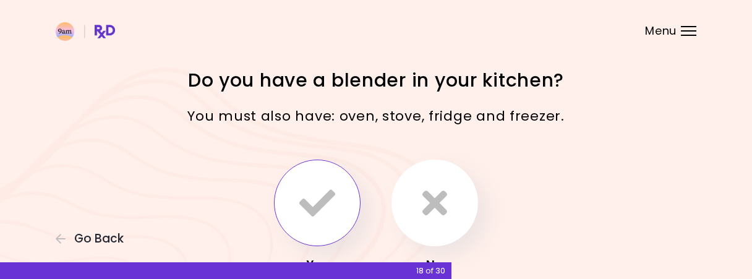
click at [329, 202] on icon "button" at bounding box center [317, 203] width 36 height 36
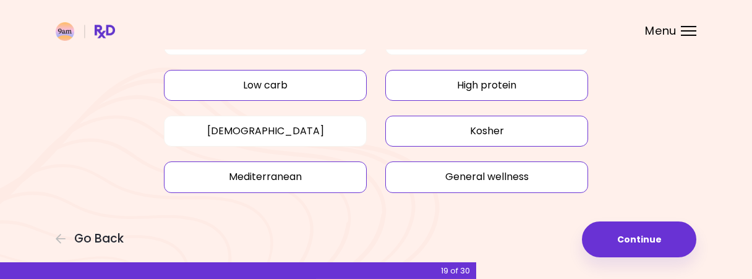
scroll to position [235, 0]
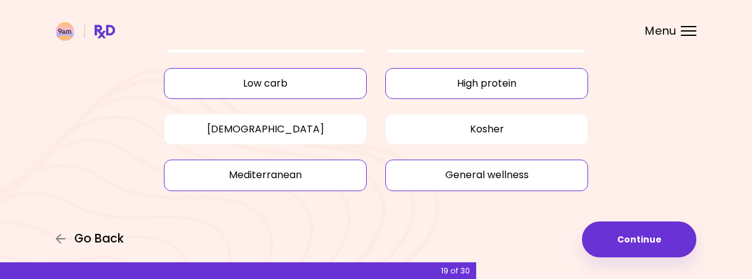
click at [111, 238] on span "Go Back" at bounding box center [98, 239] width 49 height 14
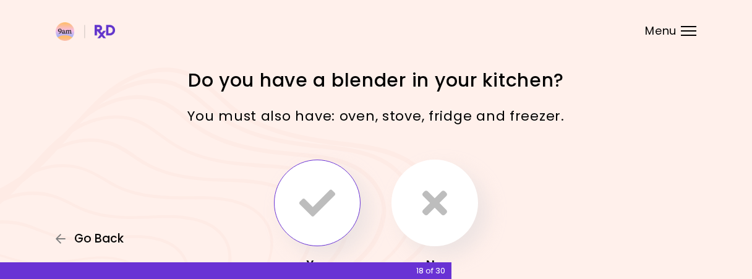
click at [111, 238] on span "Go Back" at bounding box center [98, 239] width 49 height 14
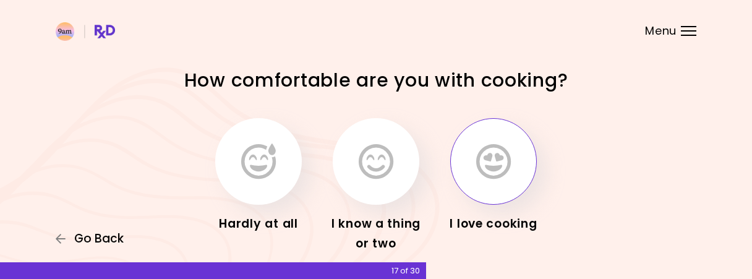
click at [111, 238] on span "Go Back" at bounding box center [98, 239] width 49 height 14
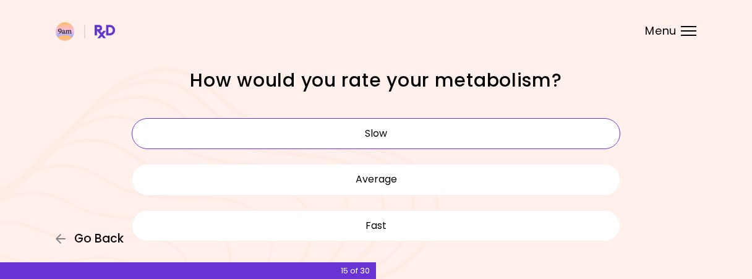
click at [111, 238] on span "Go Back" at bounding box center [98, 239] width 49 height 14
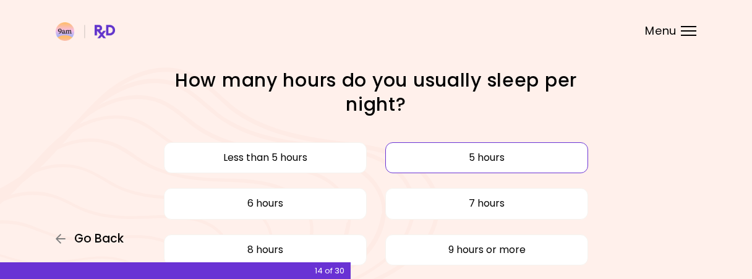
click at [111, 238] on span "Go Back" at bounding box center [98, 239] width 49 height 14
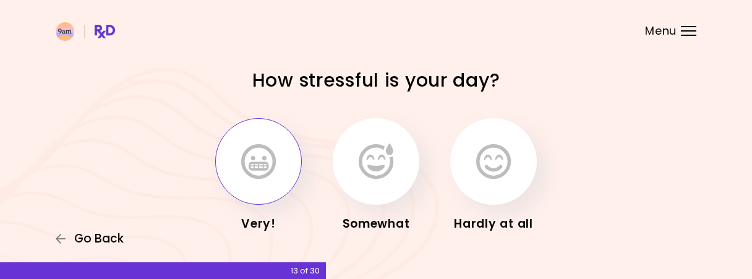
click at [111, 238] on span "Go Back" at bounding box center [98, 239] width 49 height 14
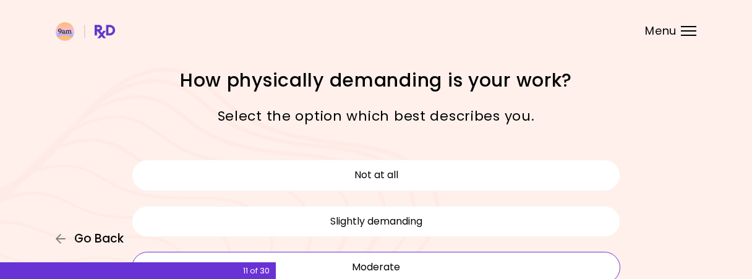
click at [111, 238] on span "Go Back" at bounding box center [98, 239] width 49 height 14
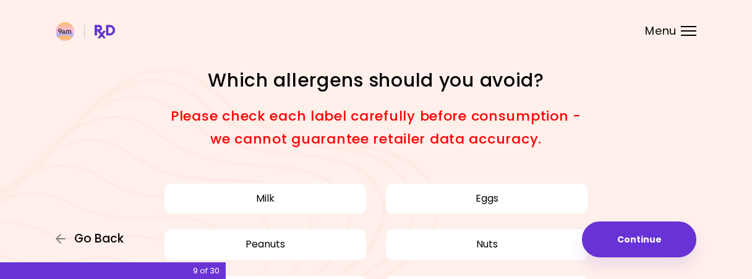
click at [111, 238] on span "Go Back" at bounding box center [98, 239] width 49 height 14
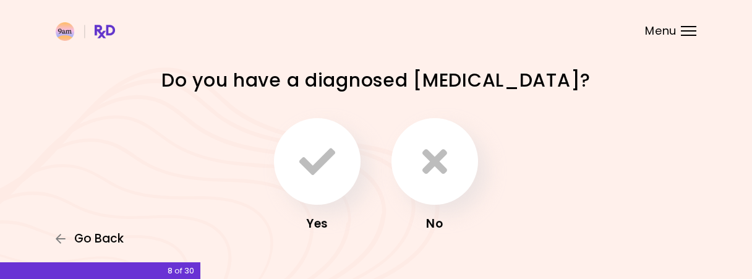
click at [111, 238] on span "Go Back" at bounding box center [98, 239] width 49 height 14
select select "****"
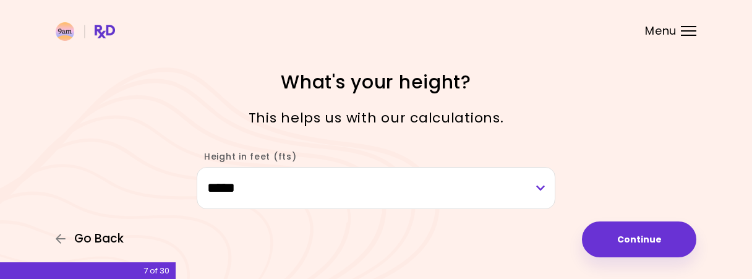
click at [111, 238] on span "Go Back" at bounding box center [98, 239] width 49 height 14
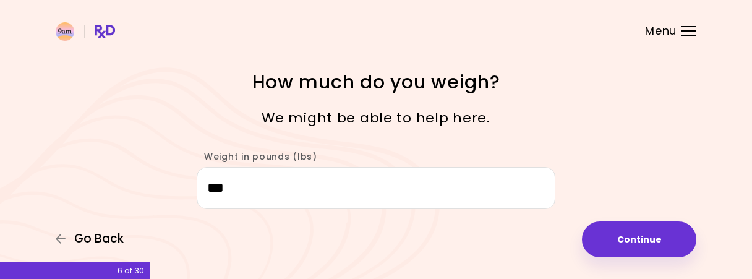
click at [111, 238] on span "Go Back" at bounding box center [98, 239] width 49 height 14
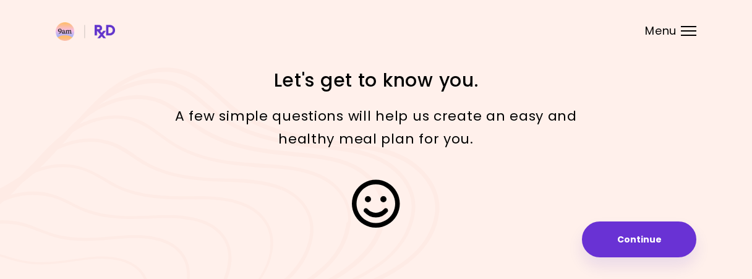
click at [111, 238] on div at bounding box center [376, 203] width 594 height 87
click at [64, 31] on img at bounding box center [85, 31] width 59 height 19
